Goal: Information Seeking & Learning: Learn about a topic

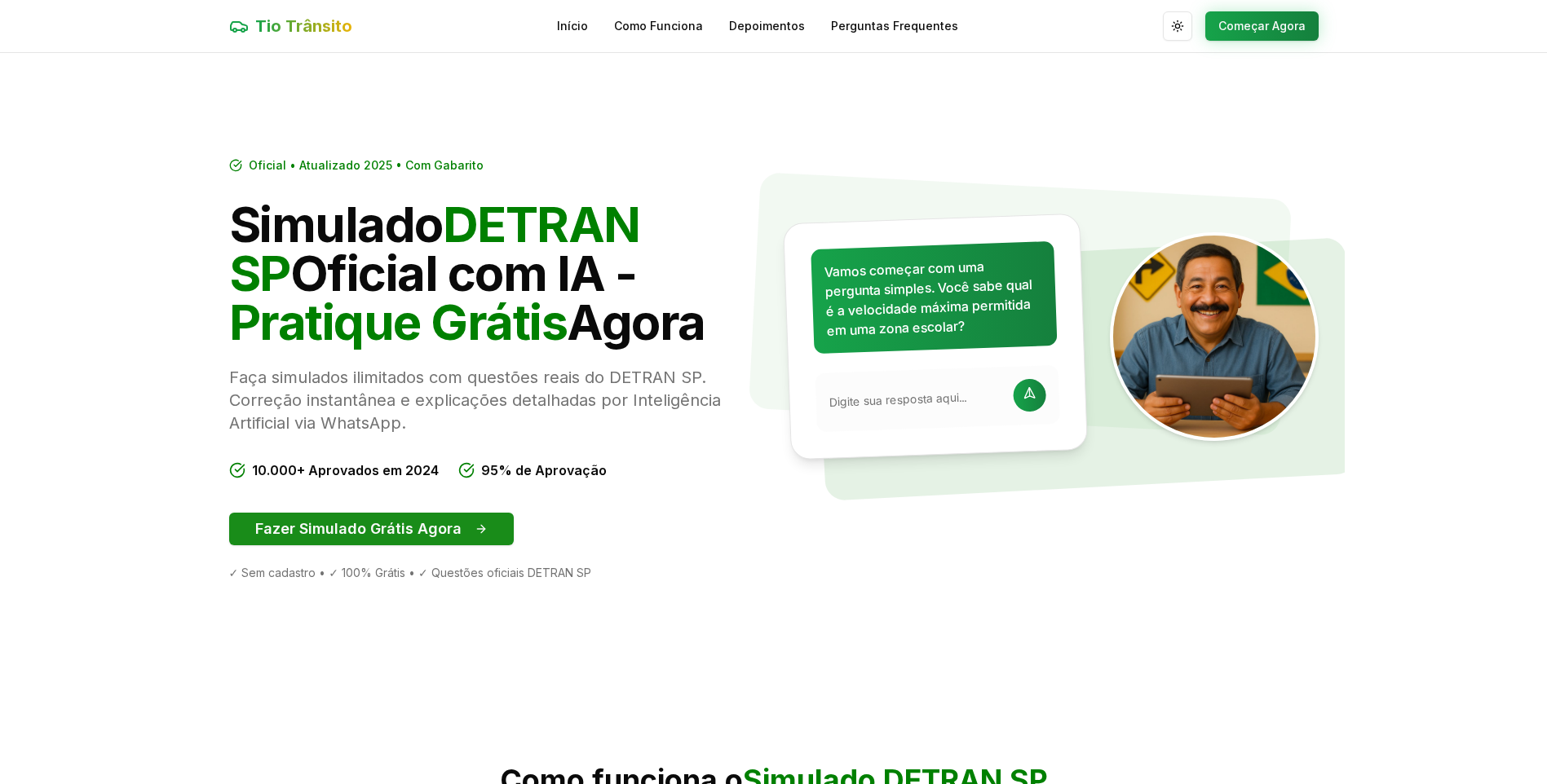
click at [365, 524] on button "Fazer Simulado Grátis Agora" at bounding box center [371, 529] width 285 height 33
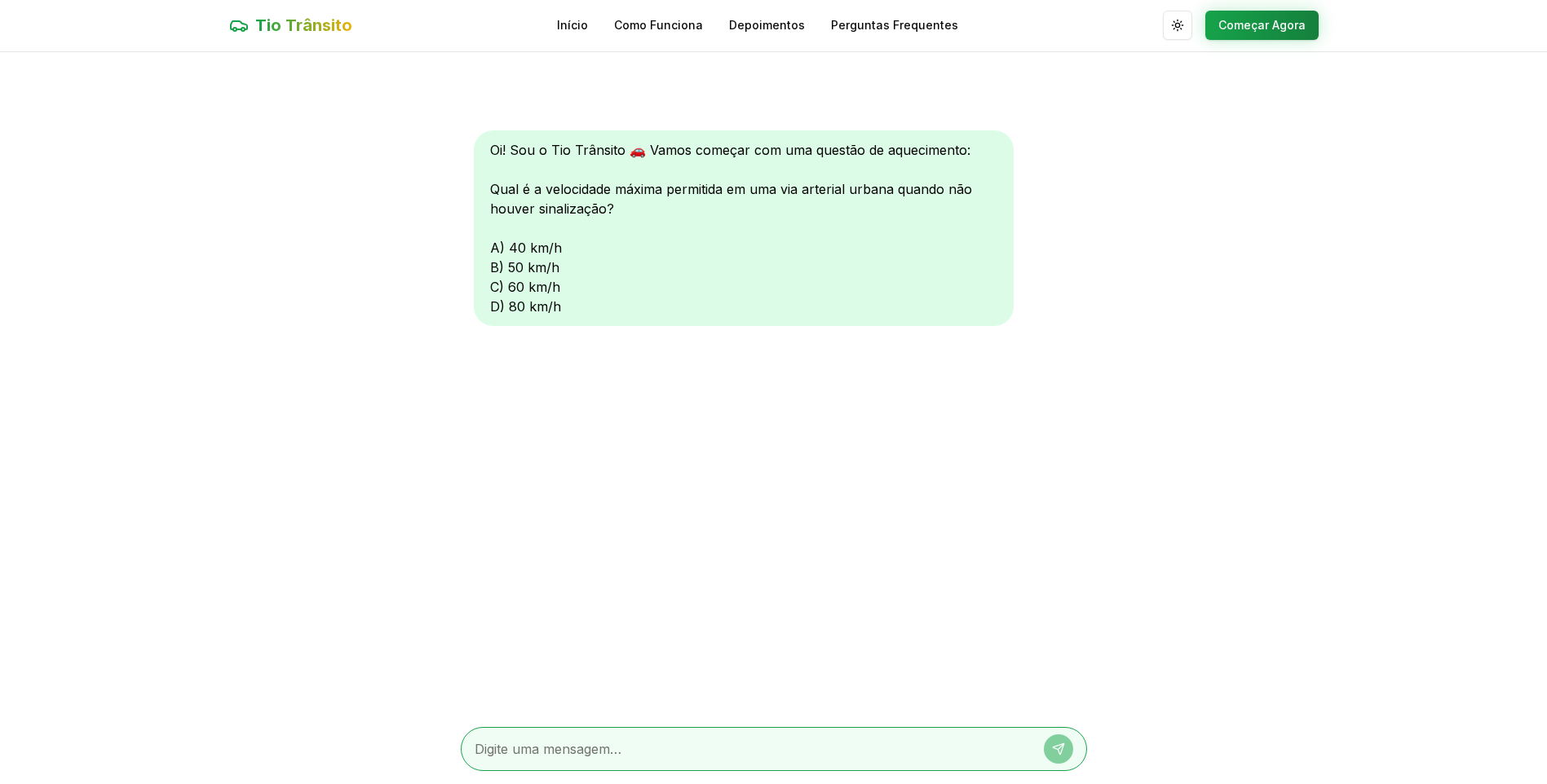
click at [494, 246] on div "Oi! Sou o Tio Trânsito 🚗 Vamos começar com uma questão de aquecimento: Qual é a…" at bounding box center [744, 228] width 540 height 195
drag, startPoint x: 497, startPoint y: 247, endPoint x: 565, endPoint y: 241, distance: 68.3
click at [565, 241] on div "Oi! Sou o Tio Trânsito 🚗 Vamos começar com uma questão de aquecimento: Qual é a…" at bounding box center [744, 228] width 540 height 195
drag, startPoint x: 565, startPoint y: 241, endPoint x: 697, endPoint y: 306, distance: 147.1
click at [698, 306] on div "Oi! Sou o Tio Trânsito 🚗 Vamos começar com uma questão de aquecimento: Qual é a…" at bounding box center [744, 228] width 540 height 195
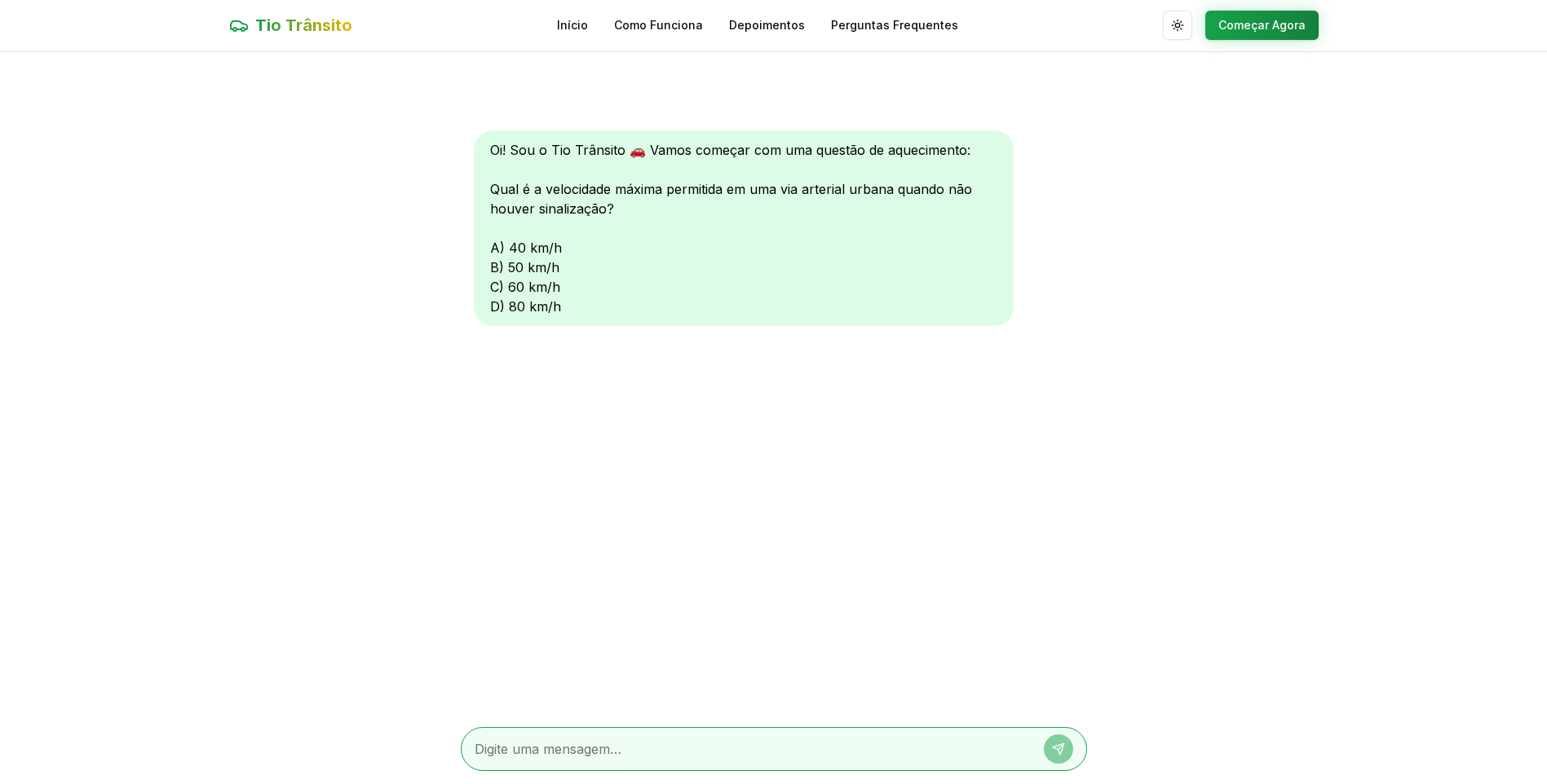
click at [514, 742] on textarea at bounding box center [751, 750] width 553 height 20
type textarea "a"
click at [1061, 747] on icon at bounding box center [1060, 746] width 5 height 5
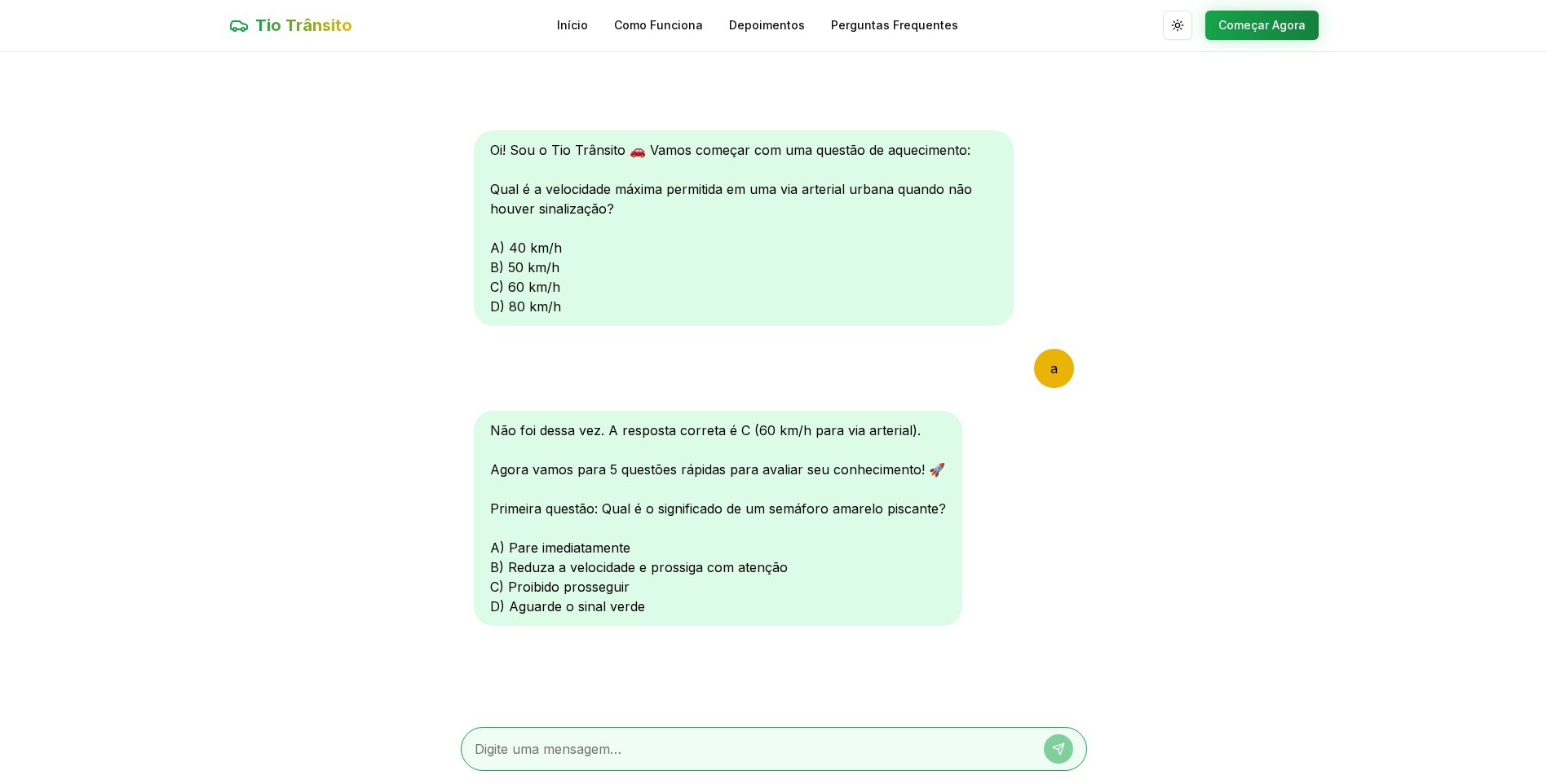
scroll to position [0, 0]
click at [621, 744] on textarea at bounding box center [751, 750] width 553 height 20
type textarea "b"
click at [1055, 745] on icon at bounding box center [1058, 749] width 13 height 13
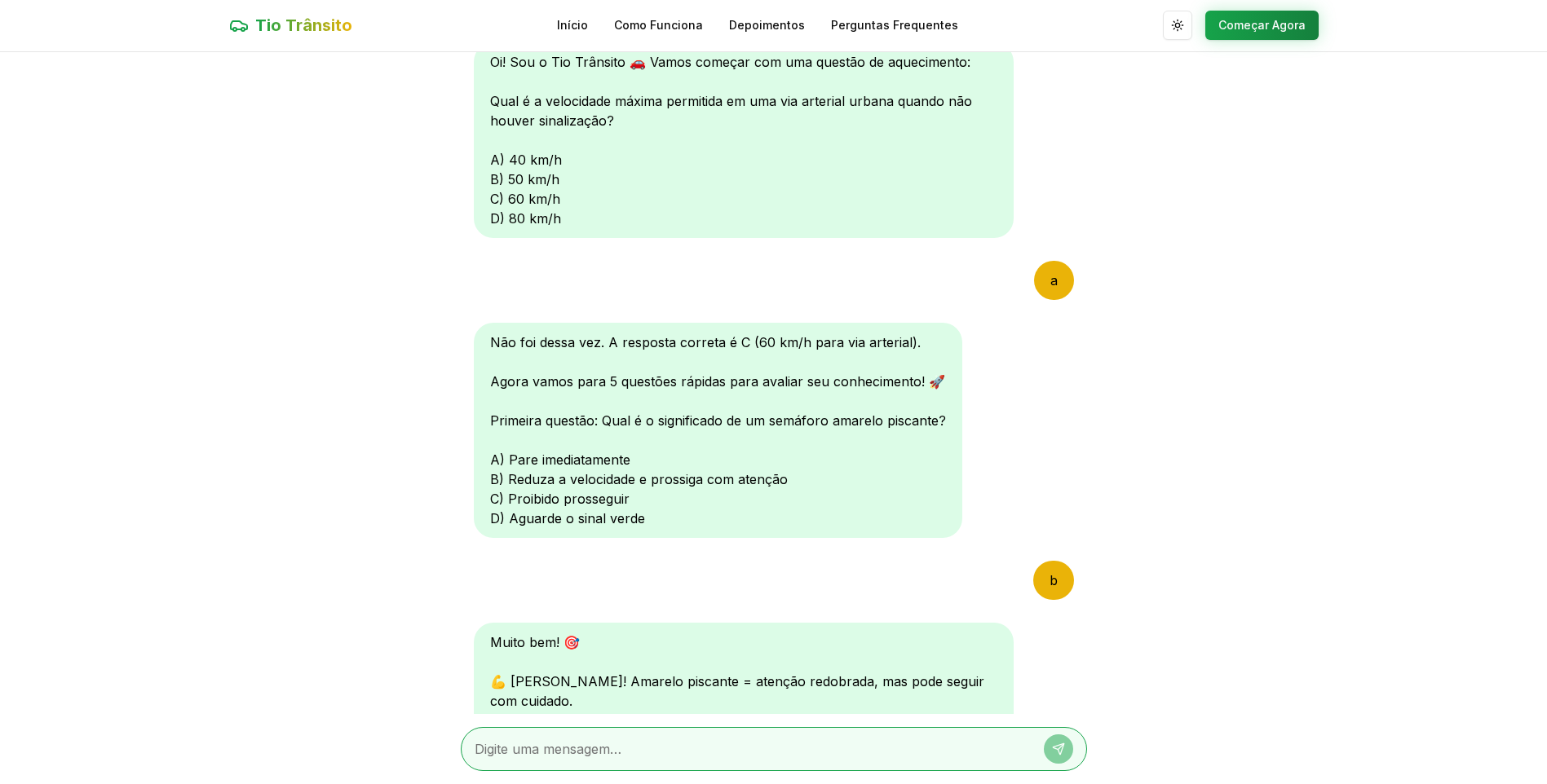
scroll to position [392, 0]
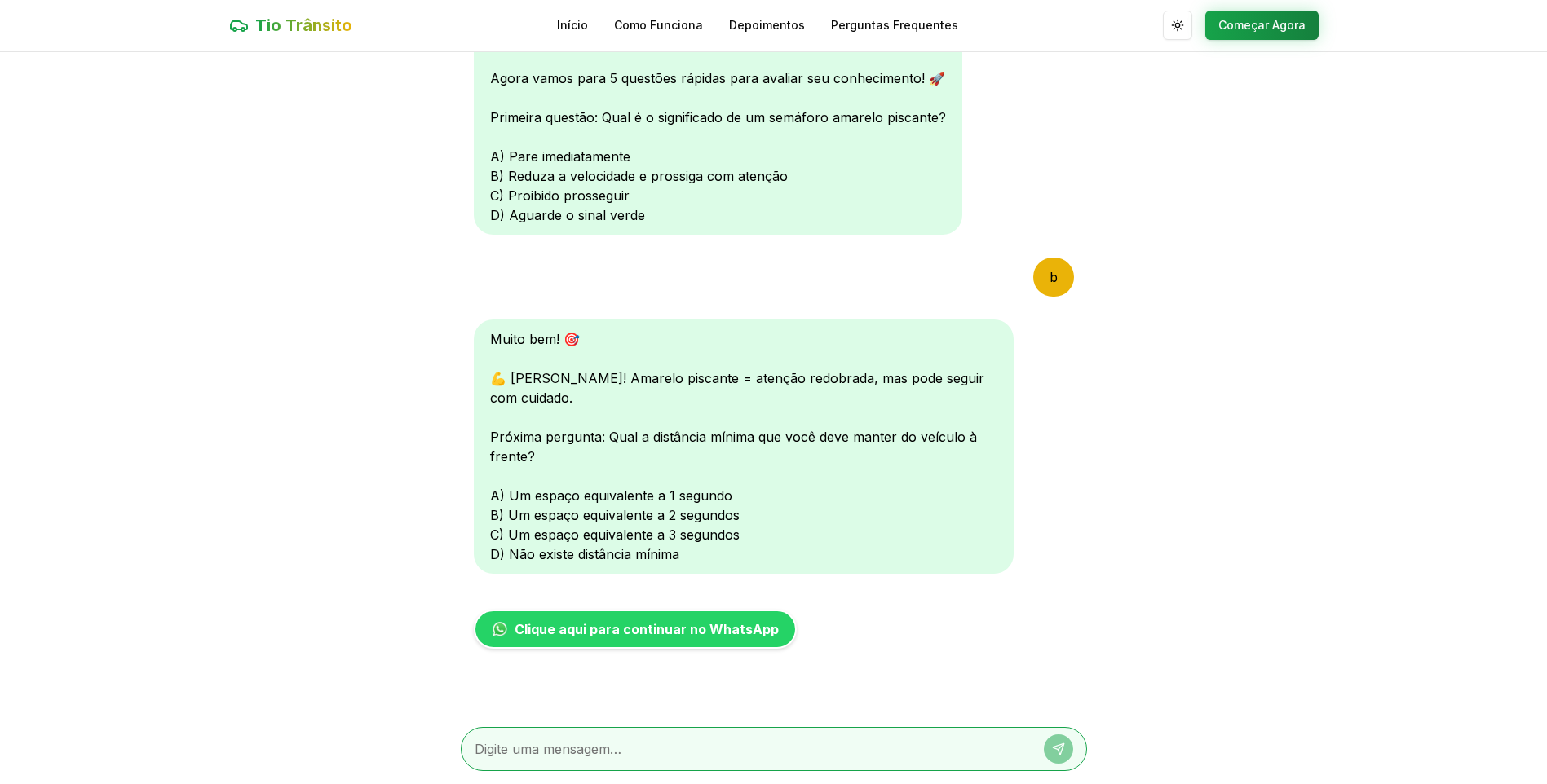
click at [552, 751] on textarea at bounding box center [751, 750] width 553 height 20
type textarea "b"
click at [1054, 752] on icon at bounding box center [1058, 749] width 13 height 13
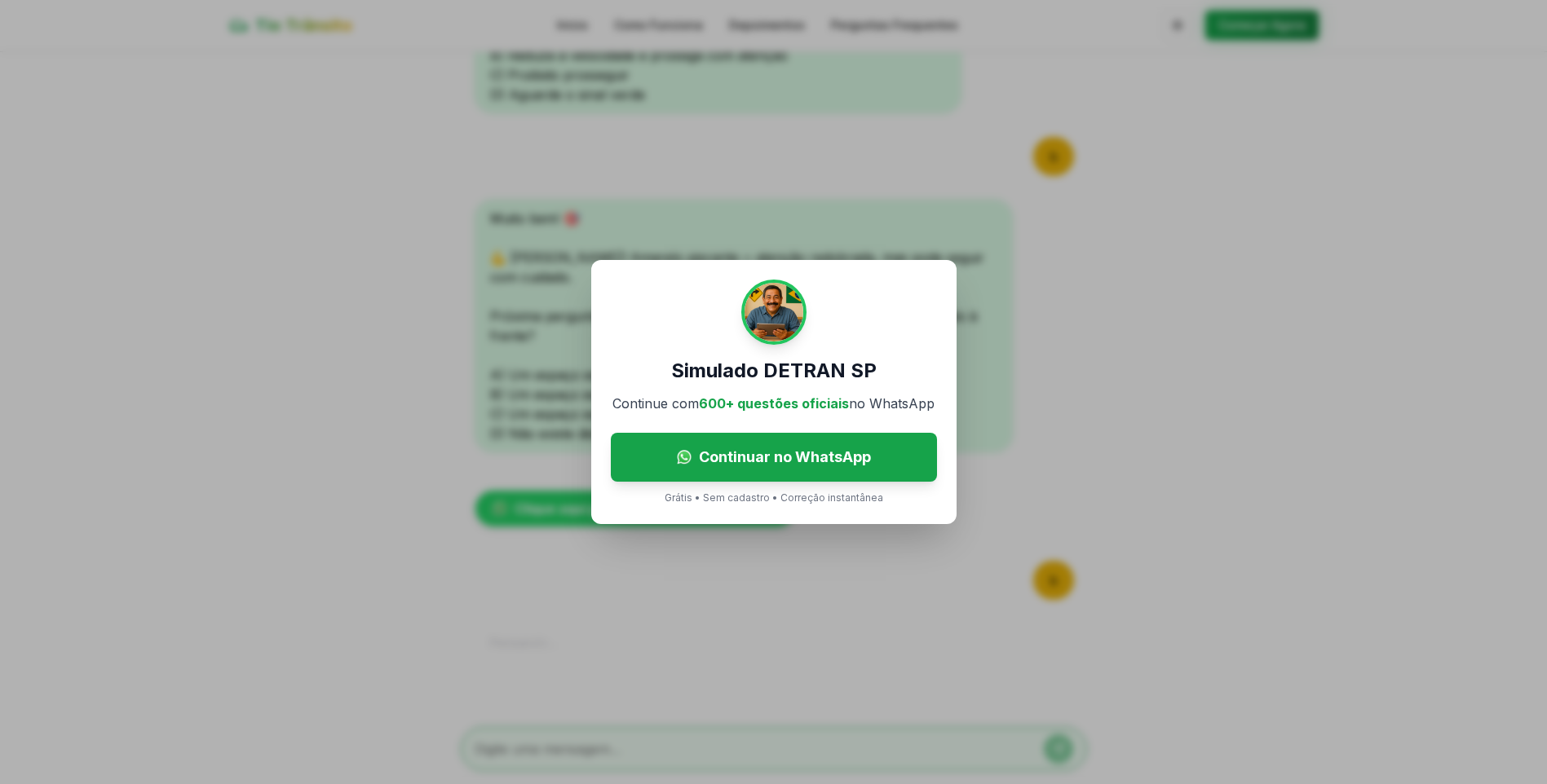
scroll to position [731, 0]
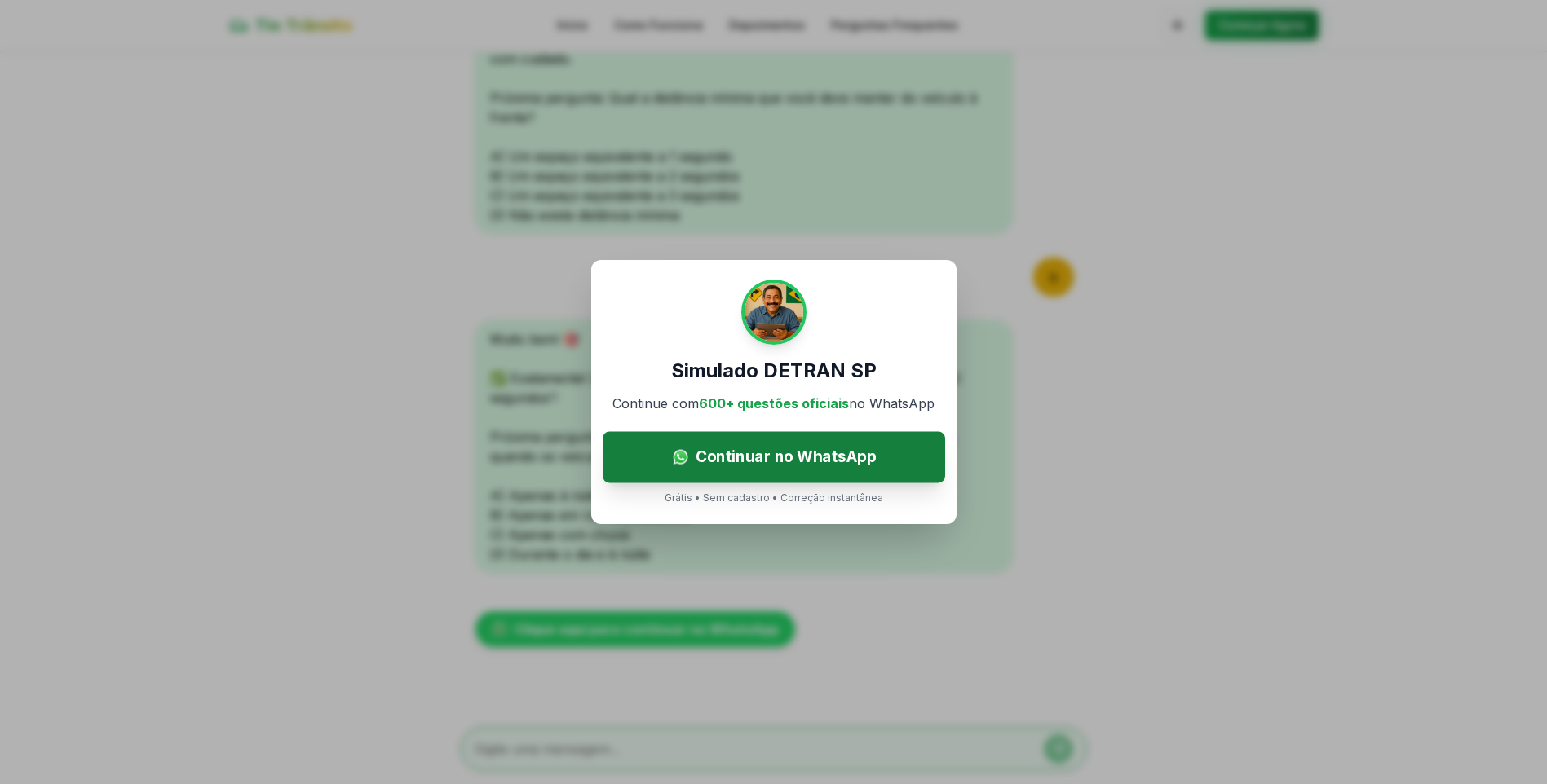
click at [744, 459] on span "Continuar no WhatsApp" at bounding box center [785, 457] width 181 height 24
